Goal: Register for event/course

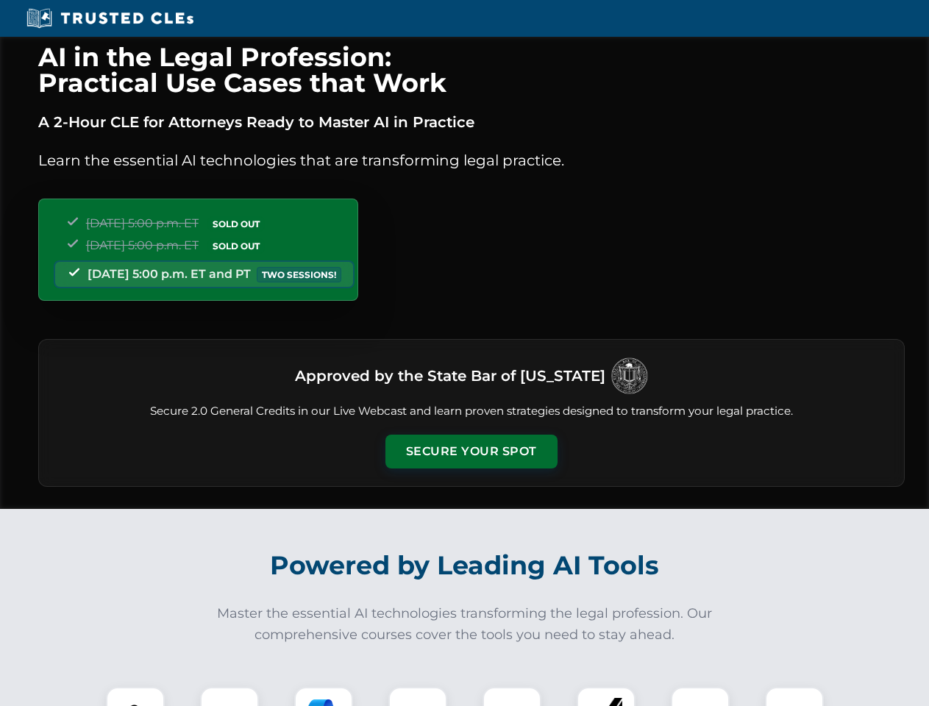
click at [471, 452] on button "Secure Your Spot" at bounding box center [472, 452] width 172 height 34
click at [135, 697] on img at bounding box center [135, 716] width 43 height 43
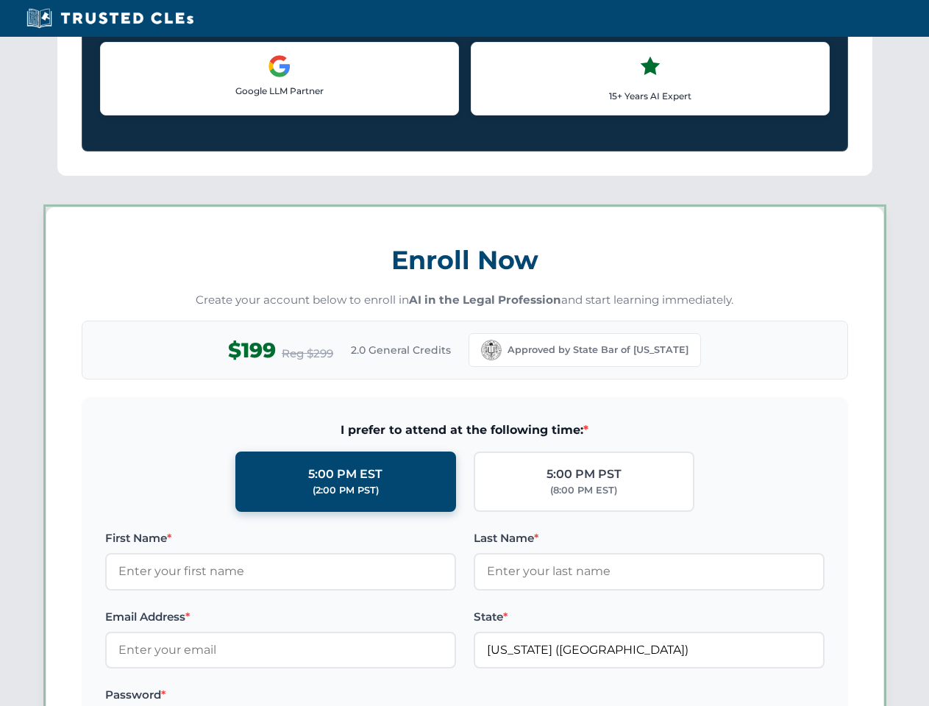
click at [324, 697] on label "Password *" at bounding box center [280, 696] width 351 height 18
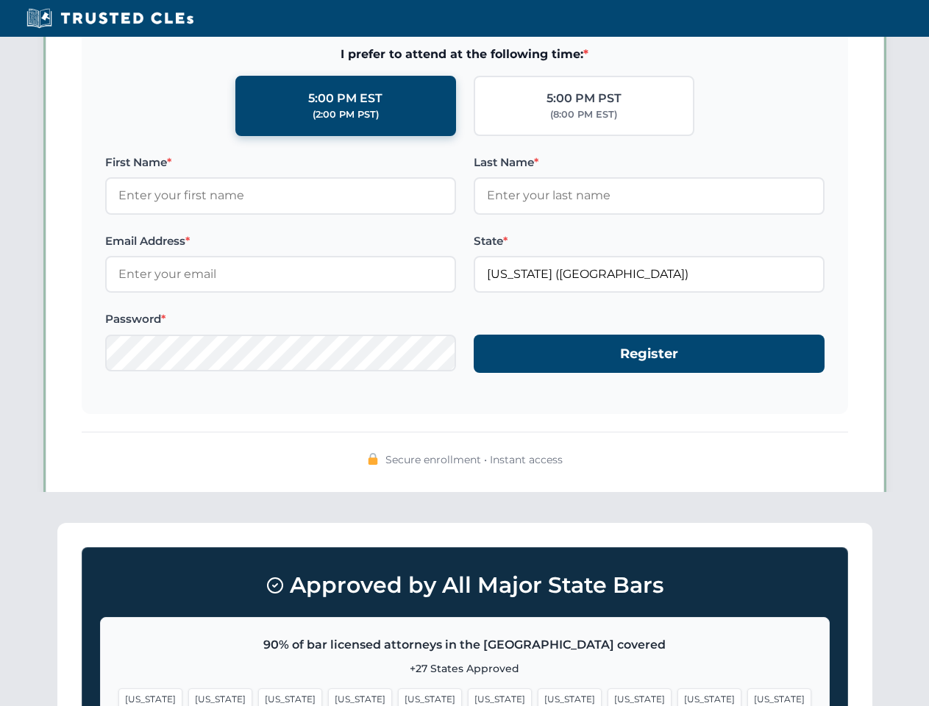
click at [678, 697] on span "[US_STATE]" at bounding box center [710, 699] width 64 height 21
